Goal: Navigation & Orientation: Go to known website

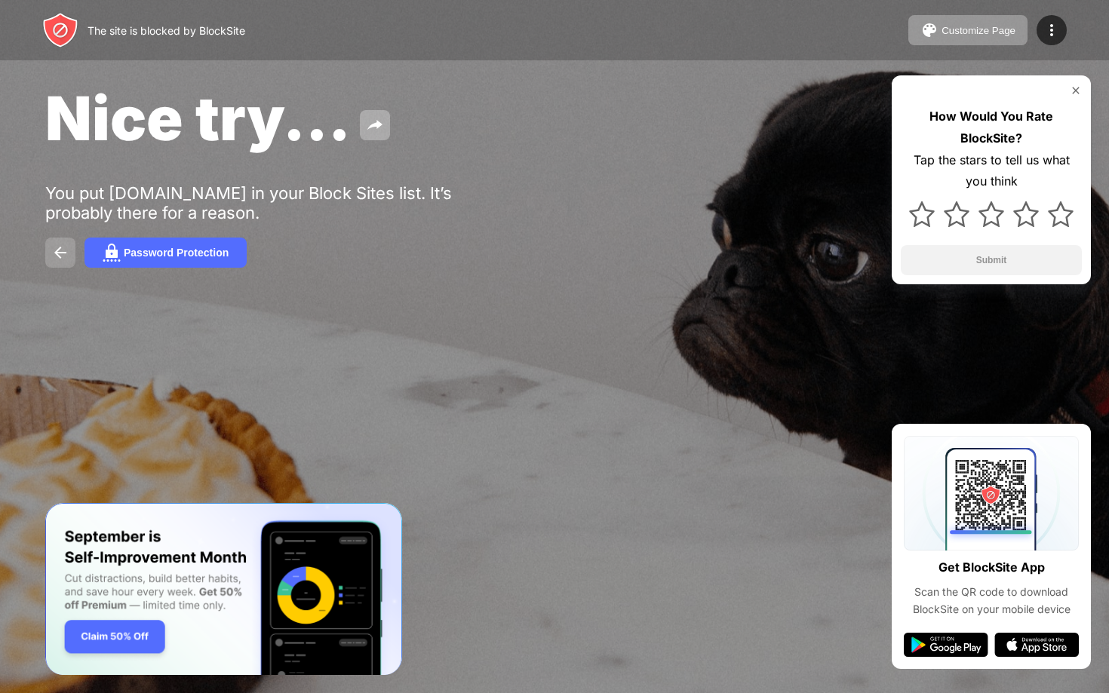
click at [71, 250] on button at bounding box center [60, 253] width 30 height 30
